Goal: Navigation & Orientation: Find specific page/section

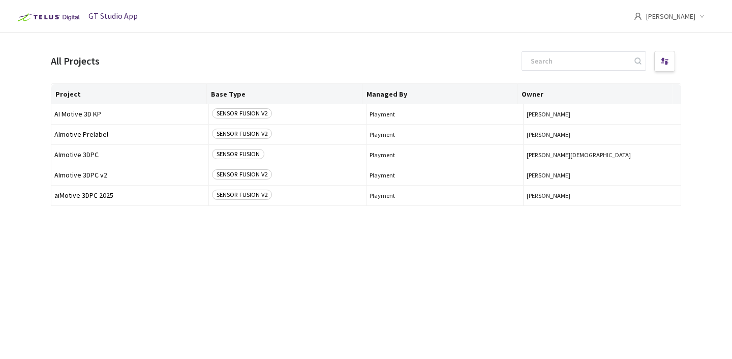
click at [67, 20] on img at bounding box center [47, 17] width 71 height 16
click at [674, 16] on span "[PERSON_NAME]" at bounding box center [670, 16] width 49 height 33
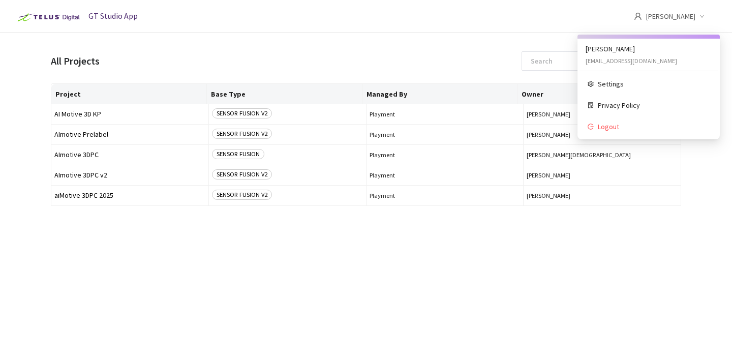
click at [626, 59] on ul "[PERSON_NAME] [EMAIL_ADDRESS][DOMAIN_NAME] Settings Privacy Policy Logout" at bounding box center [649, 87] width 142 height 105
click at [588, 49] on ul "[PERSON_NAME] [EMAIL_ADDRESS][DOMAIN_NAME] Settings Privacy Policy Logout" at bounding box center [649, 87] width 142 height 105
click at [125, 16] on span "GT Studio App" at bounding box center [112, 16] width 49 height 10
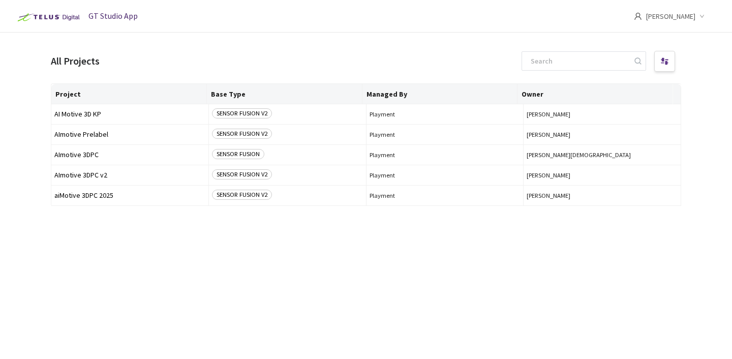
click at [40, 24] on img at bounding box center [47, 17] width 71 height 16
click at [40, 13] on img at bounding box center [47, 17] width 71 height 16
click at [101, 110] on span "AI Motive 3D KP" at bounding box center [129, 114] width 151 height 8
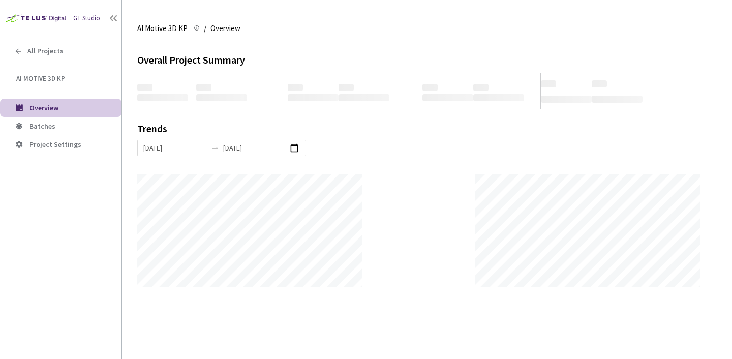
scroll to position [359, 732]
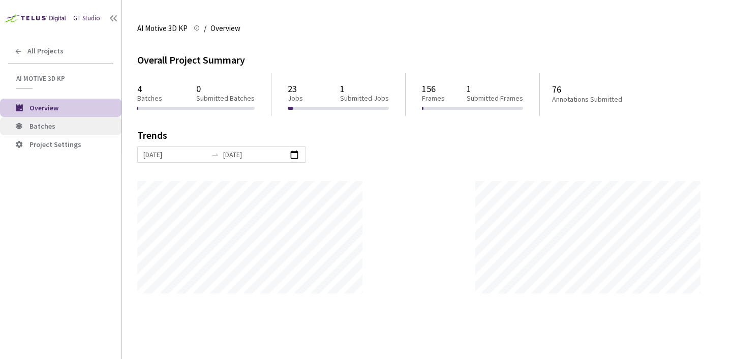
click at [42, 129] on span "Batches" at bounding box center [42, 126] width 26 height 9
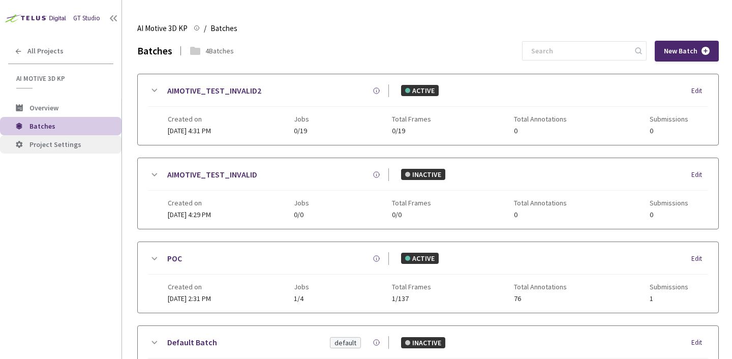
click at [41, 146] on span "Project Settings" at bounding box center [55, 144] width 52 height 9
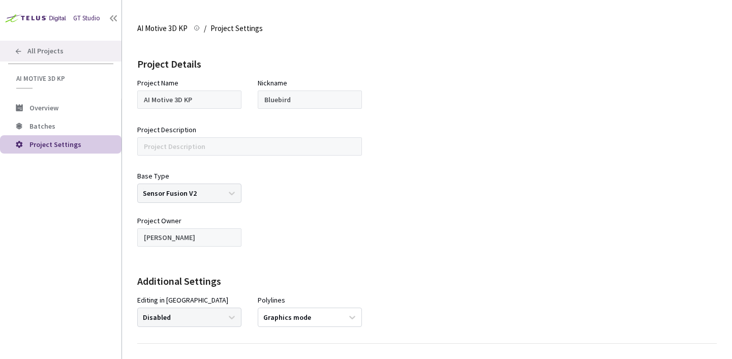
click at [21, 54] on icon at bounding box center [18, 51] width 8 height 8
